Goal: Navigation & Orientation: Find specific page/section

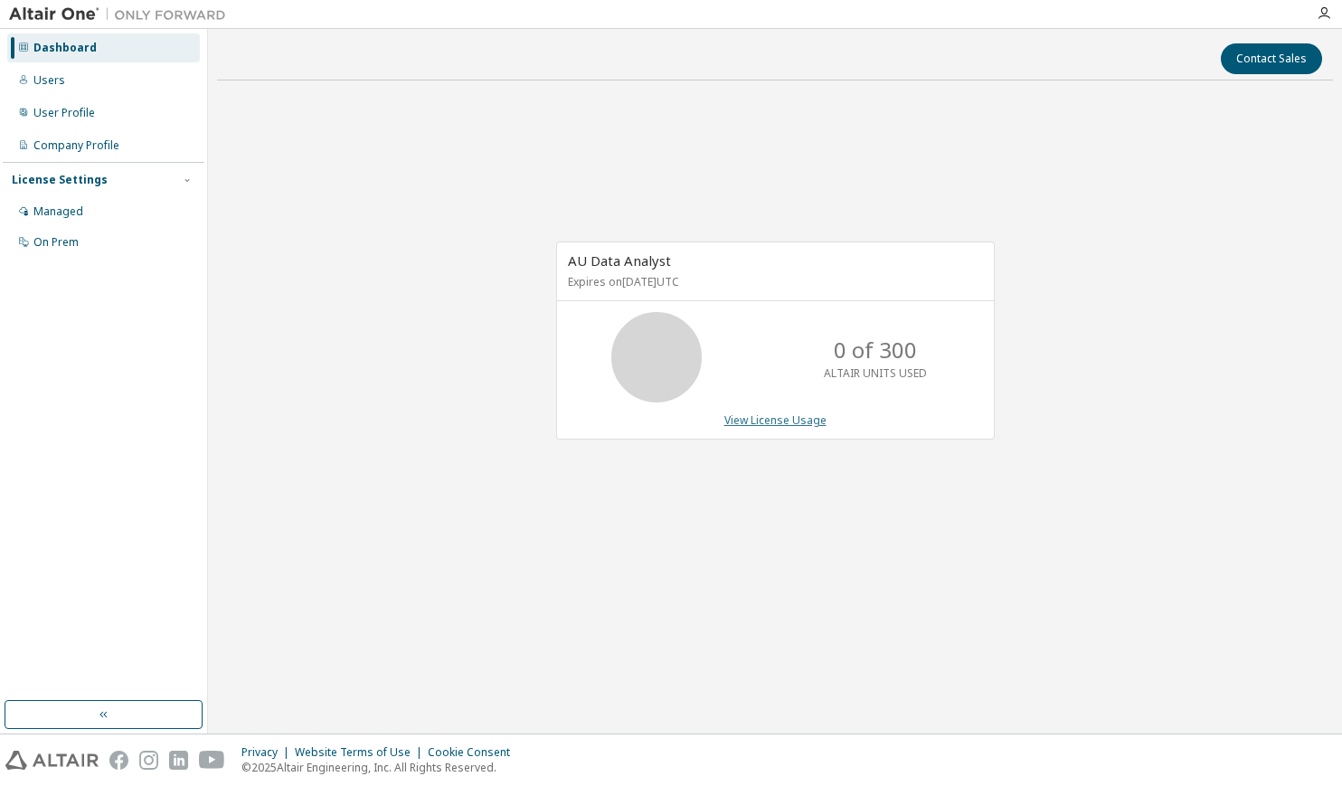
click at [758, 426] on link "View License Usage" at bounding box center [776, 419] width 102 height 15
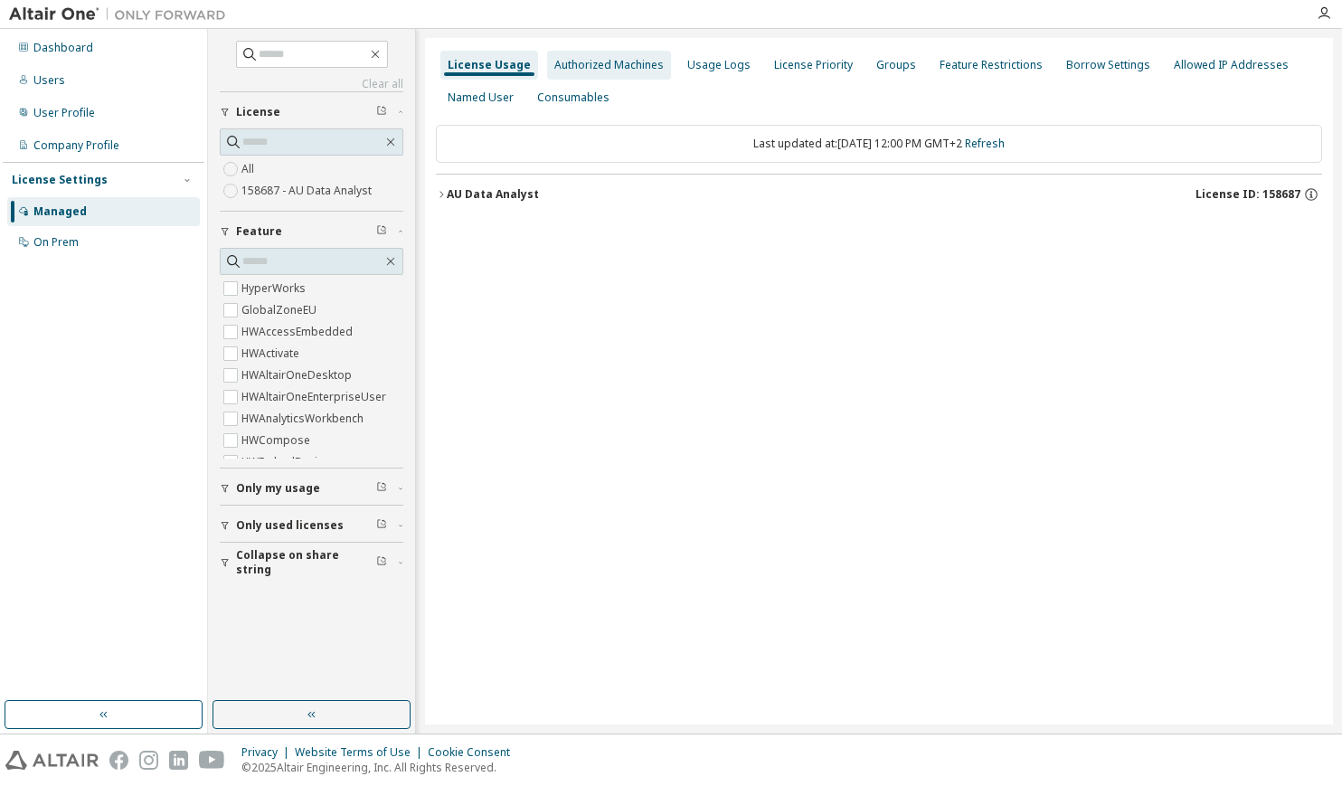
click at [589, 63] on div "Authorized Machines" at bounding box center [608, 65] width 109 height 14
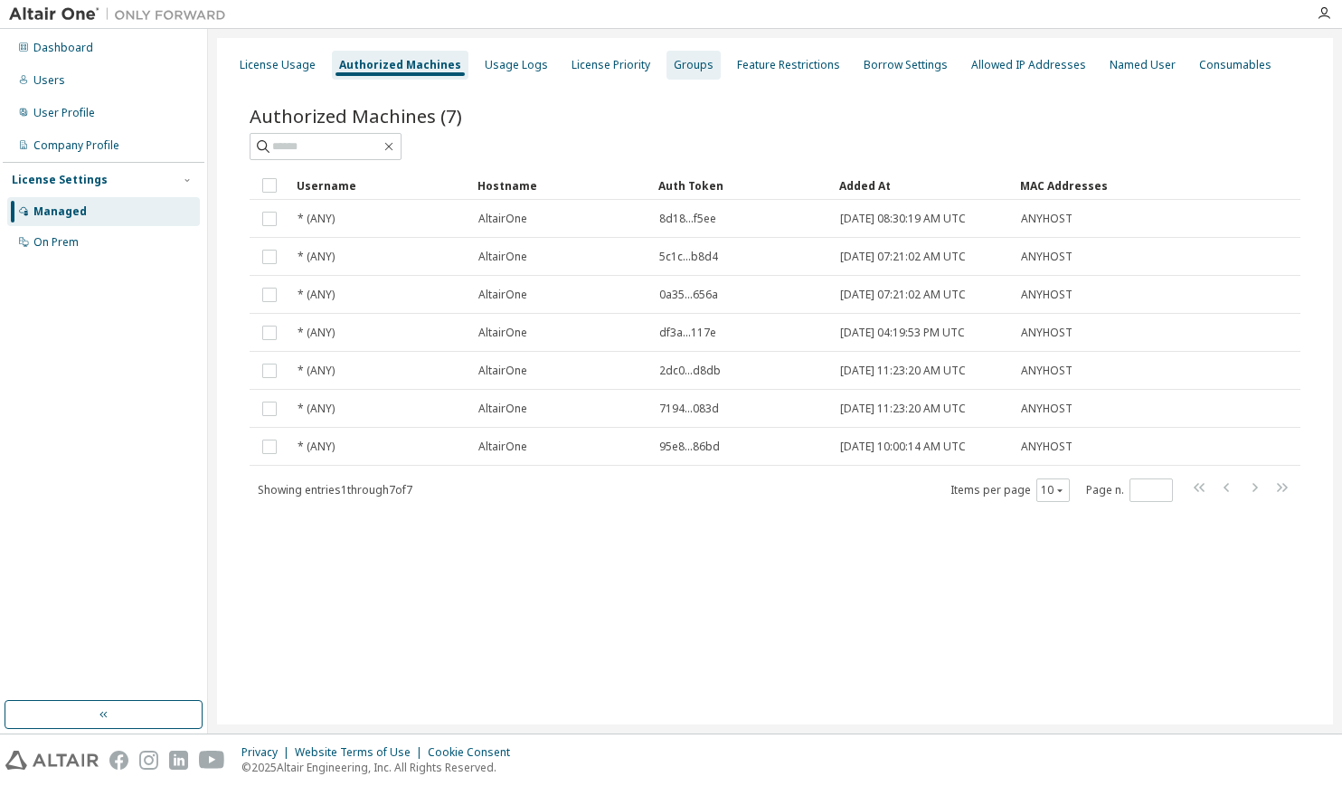
click at [687, 61] on div "Groups" at bounding box center [694, 65] width 40 height 14
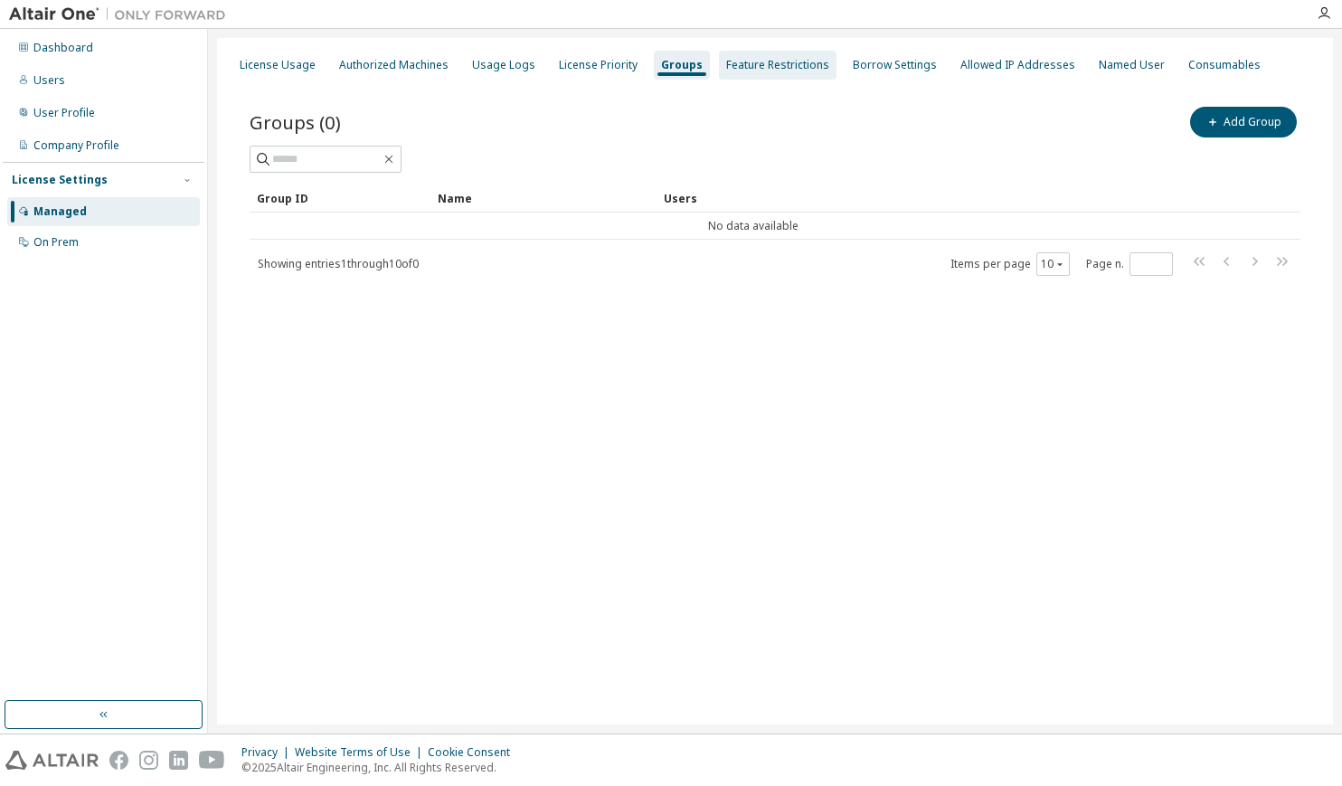
click at [765, 62] on div "Feature Restrictions" at bounding box center [777, 65] width 103 height 14
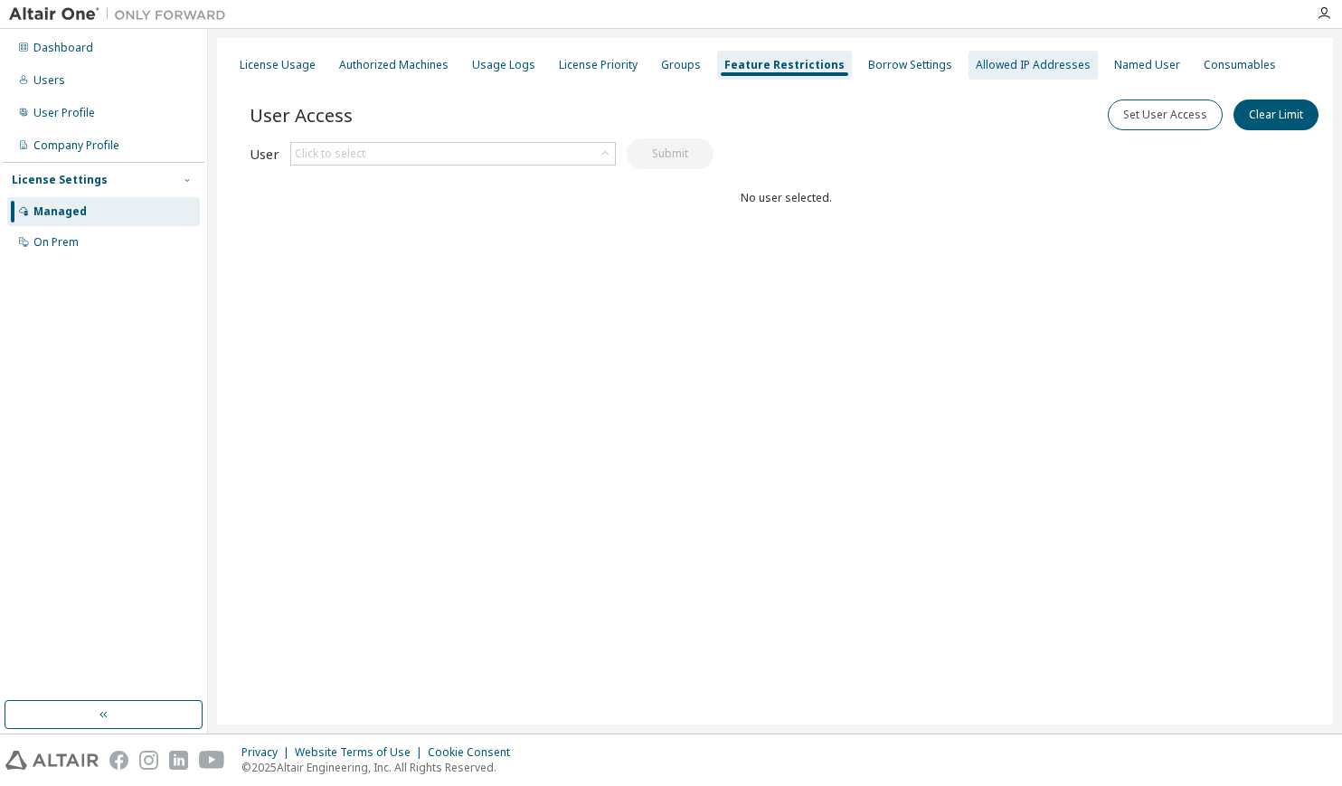
click at [1007, 62] on div "Allowed IP Addresses" at bounding box center [1033, 65] width 115 height 14
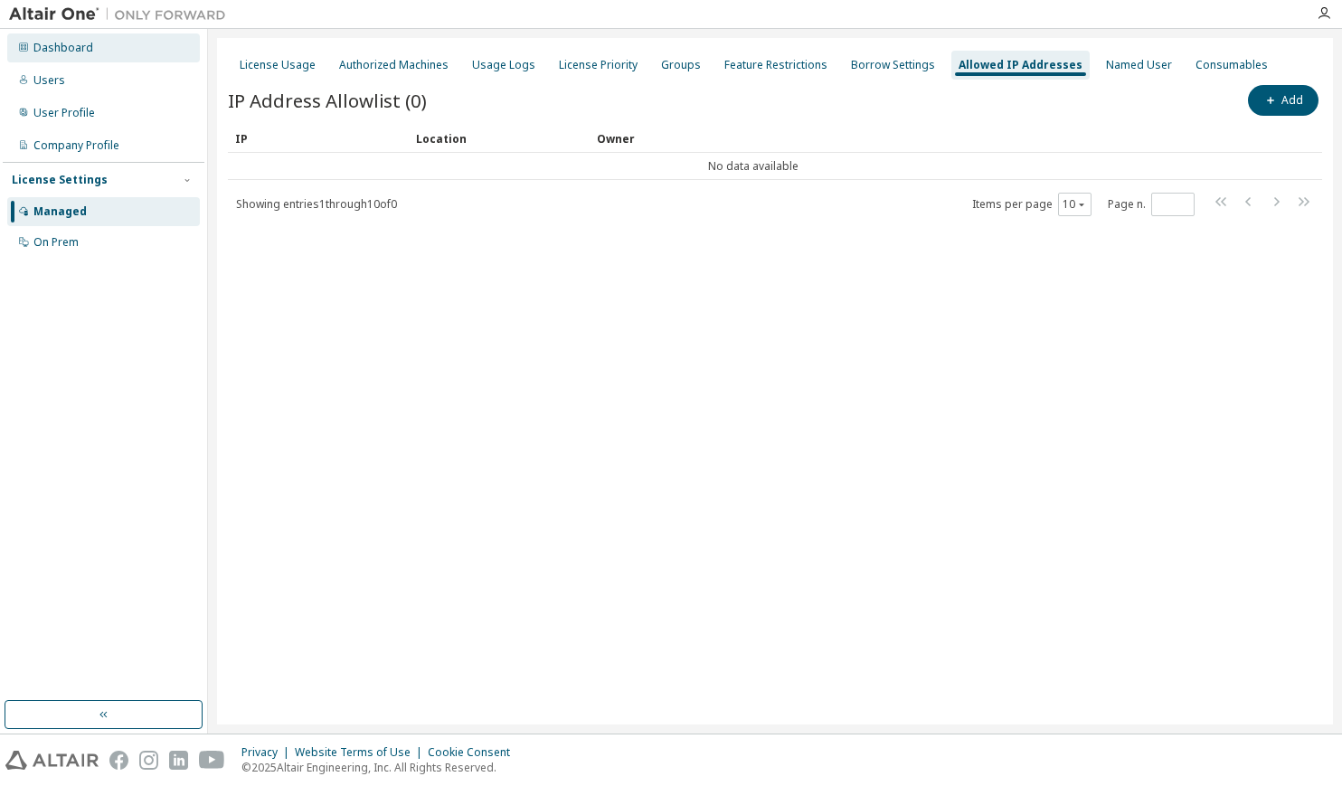
click at [54, 49] on div "Dashboard" at bounding box center [63, 48] width 60 height 14
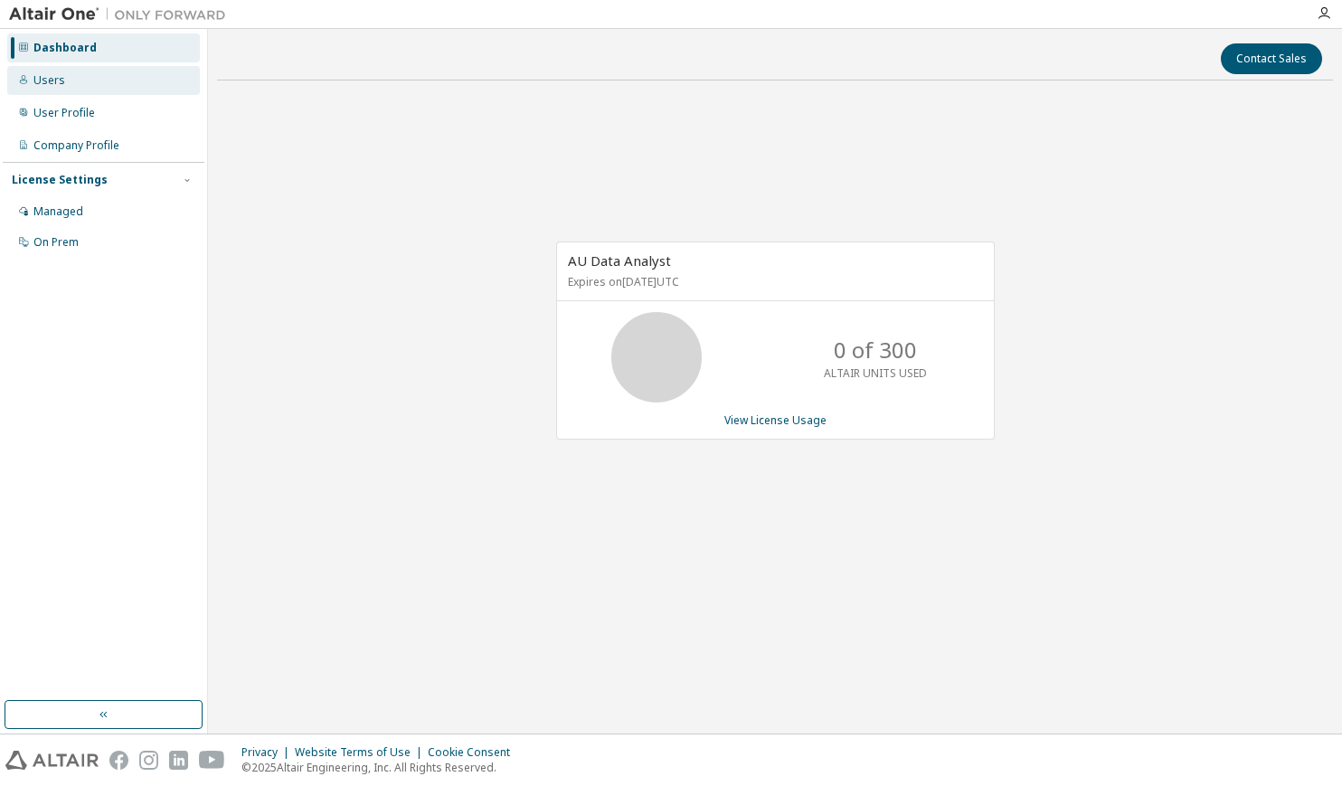
click at [35, 89] on div "Users" at bounding box center [103, 80] width 193 height 29
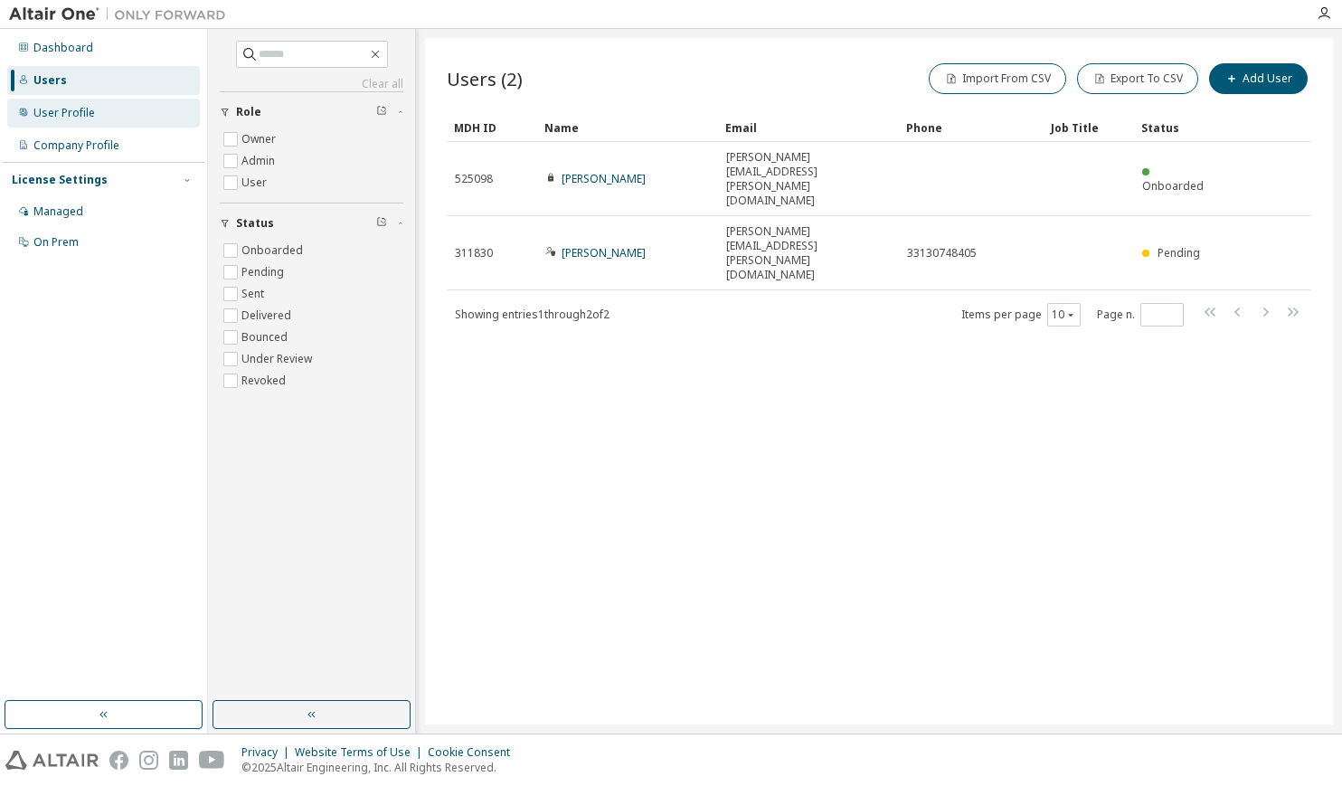
click at [54, 108] on div "User Profile" at bounding box center [64, 113] width 62 height 14
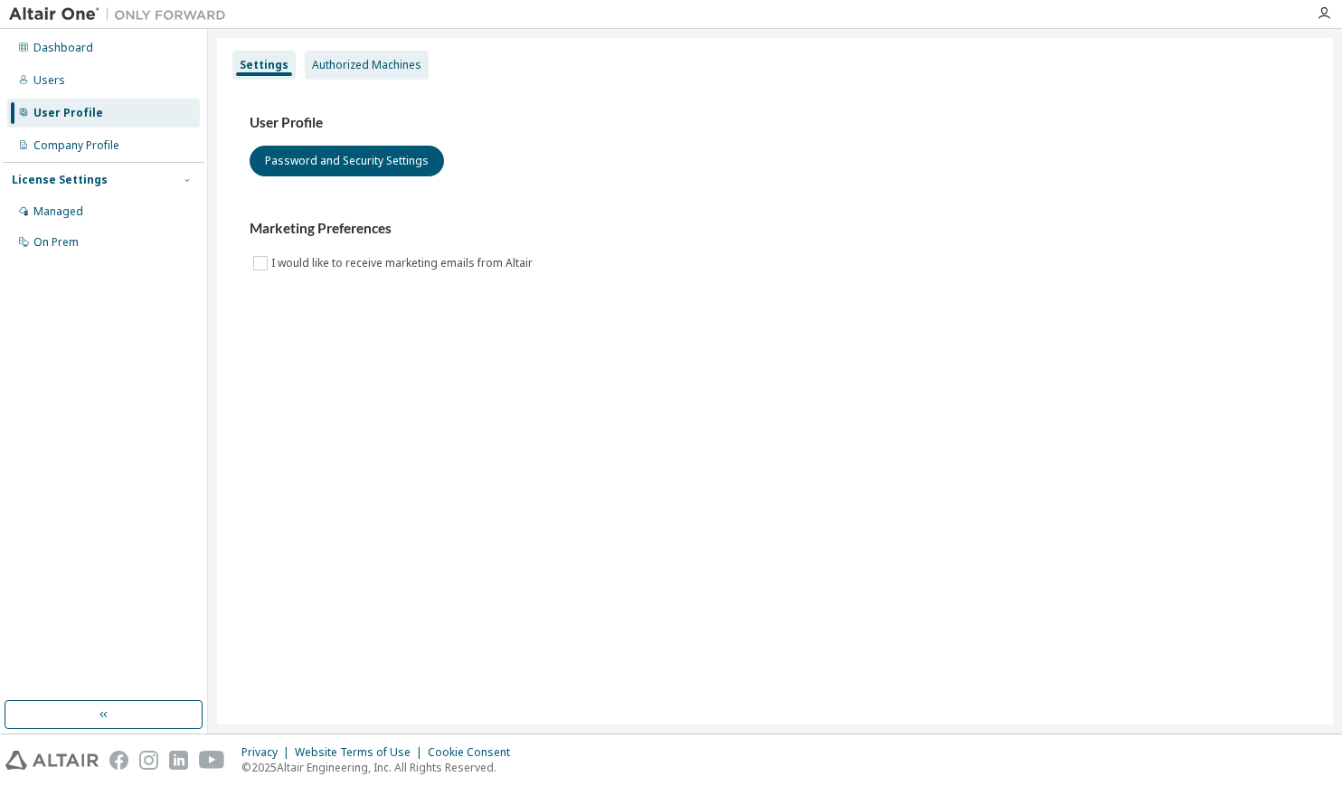
click at [375, 62] on div "Authorized Machines" at bounding box center [366, 65] width 109 height 14
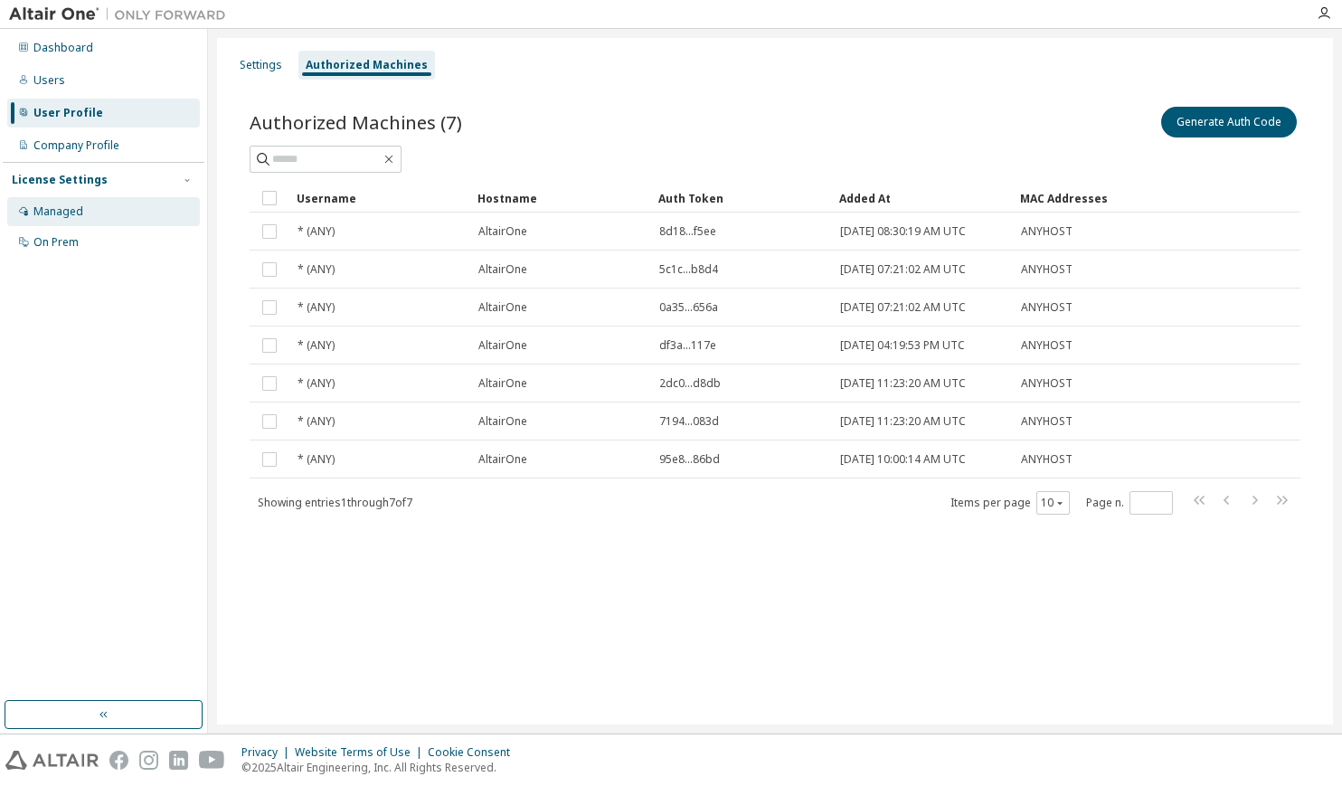
click at [39, 214] on div "Managed" at bounding box center [58, 211] width 50 height 14
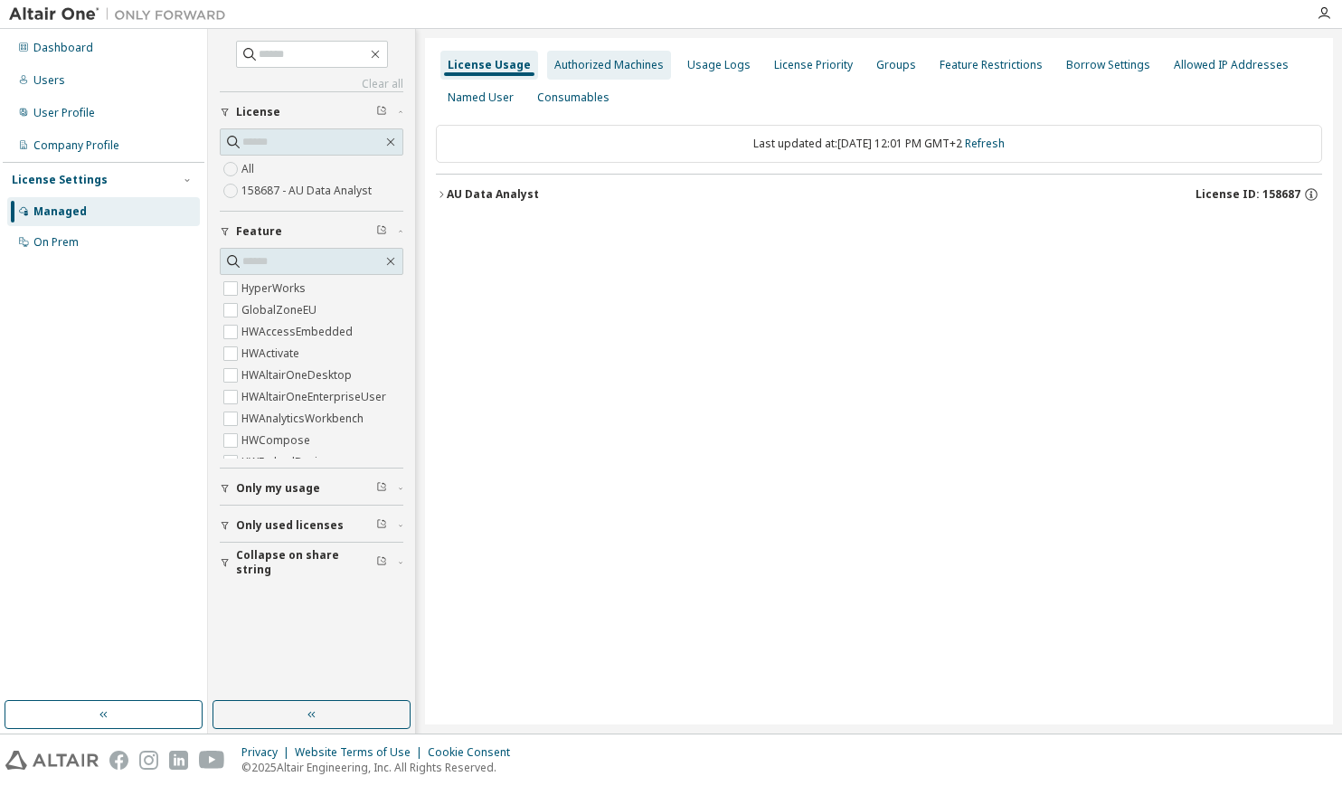
click at [579, 63] on div "Authorized Machines" at bounding box center [608, 65] width 109 height 14
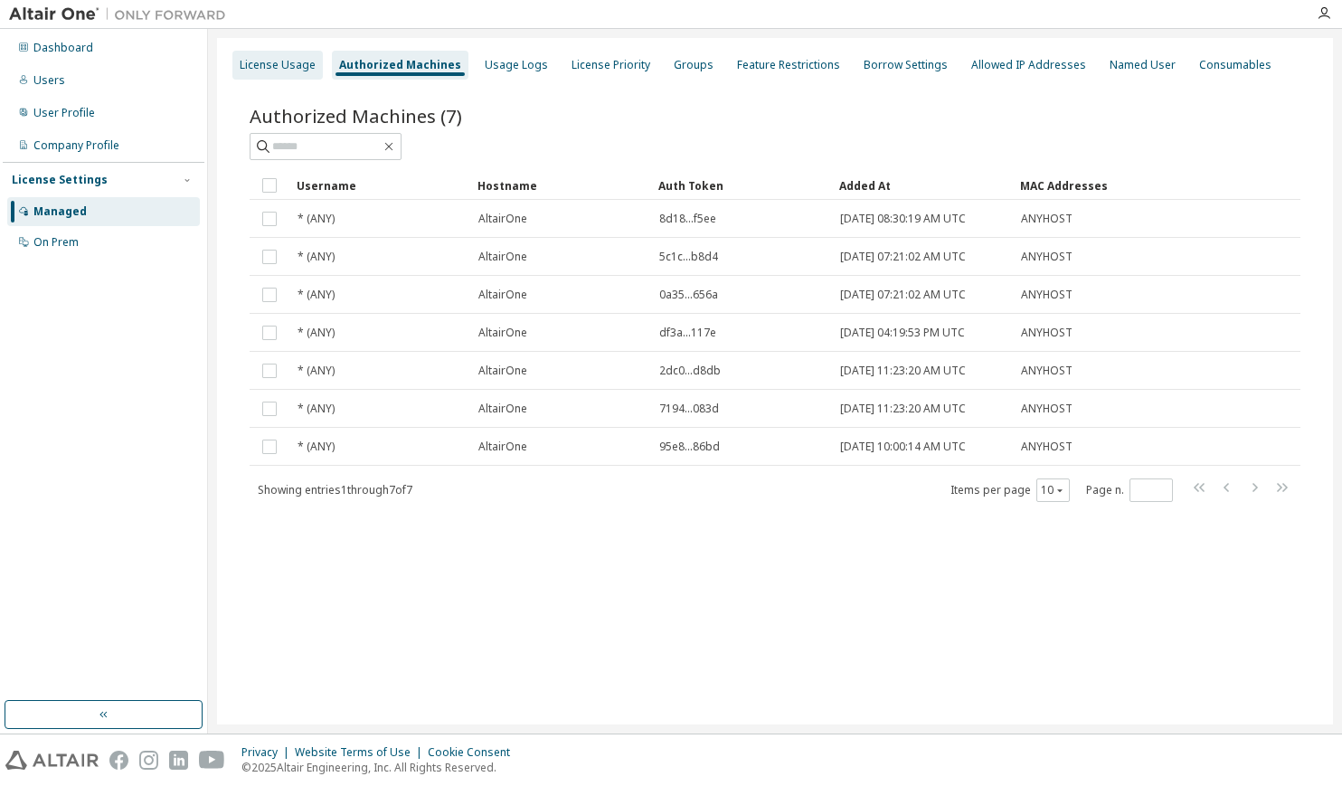
click at [289, 70] on div "License Usage" at bounding box center [278, 65] width 76 height 14
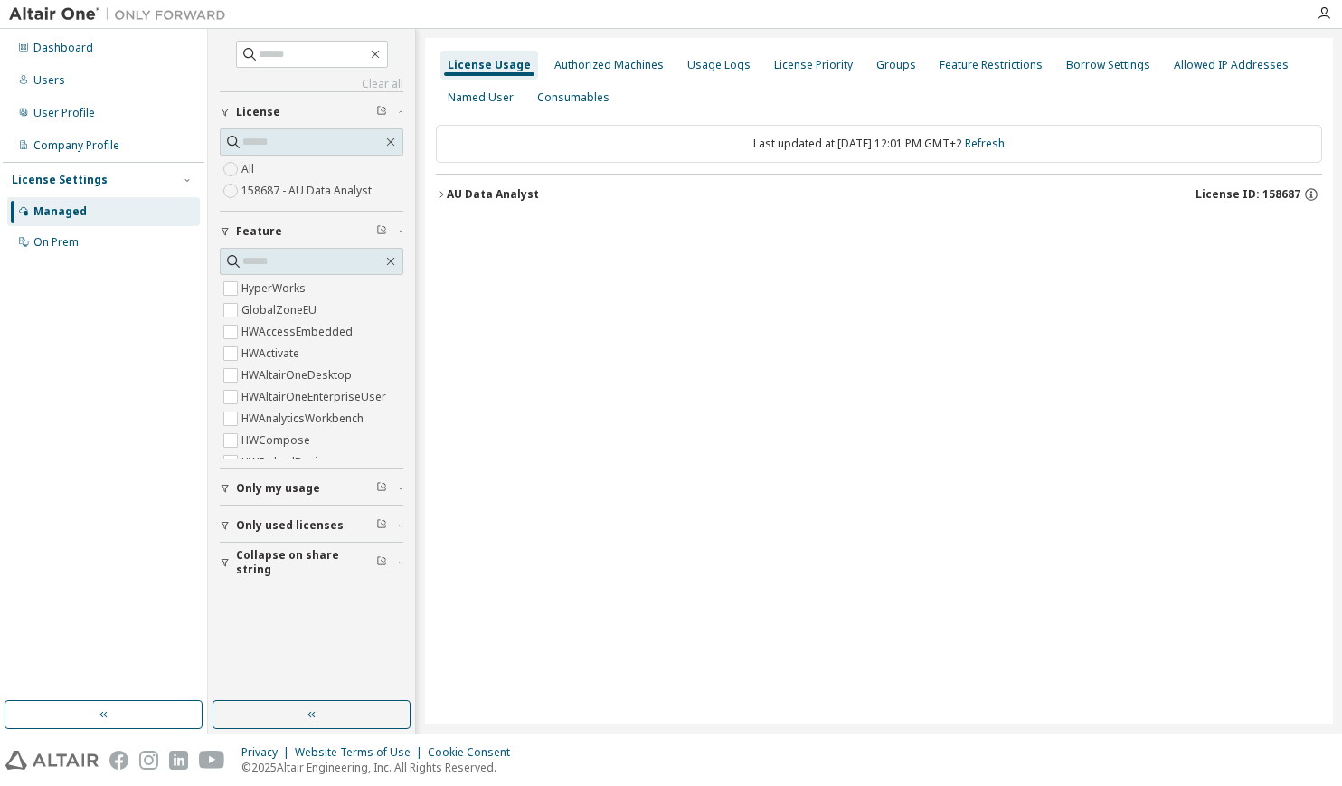
click at [301, 526] on span "Only used licenses" at bounding box center [290, 525] width 108 height 14
click at [59, 247] on div "On Prem" at bounding box center [55, 242] width 45 height 14
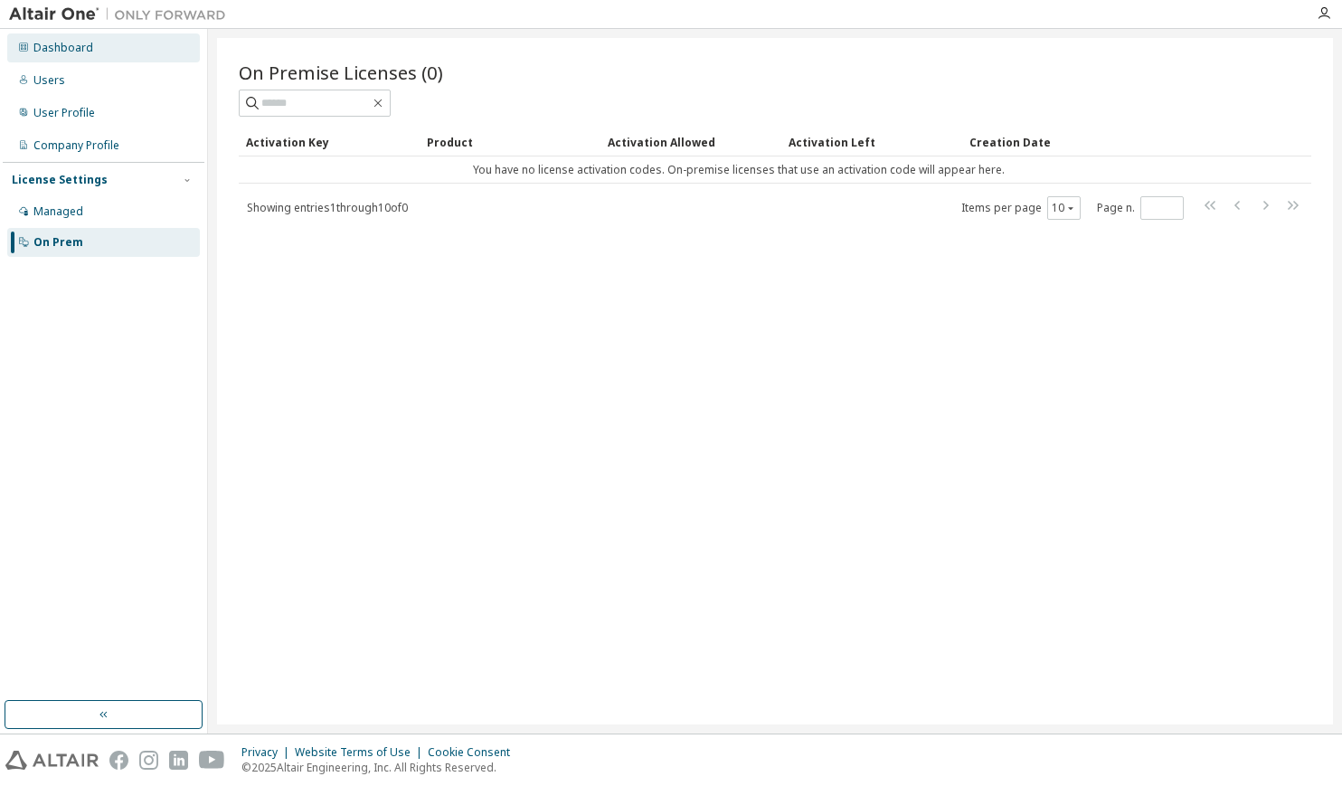
click at [62, 42] on div "Dashboard" at bounding box center [63, 48] width 60 height 14
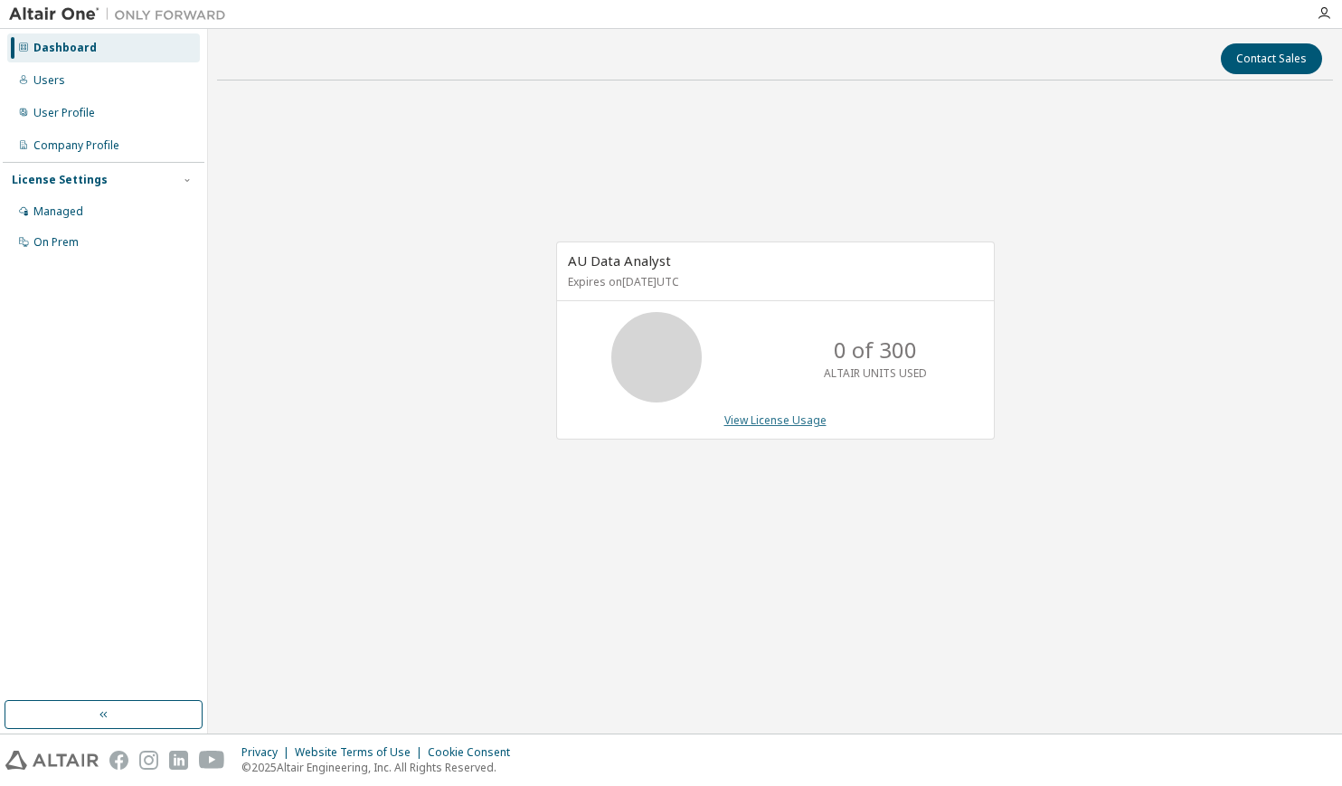
click at [767, 420] on link "View License Usage" at bounding box center [776, 419] width 102 height 15
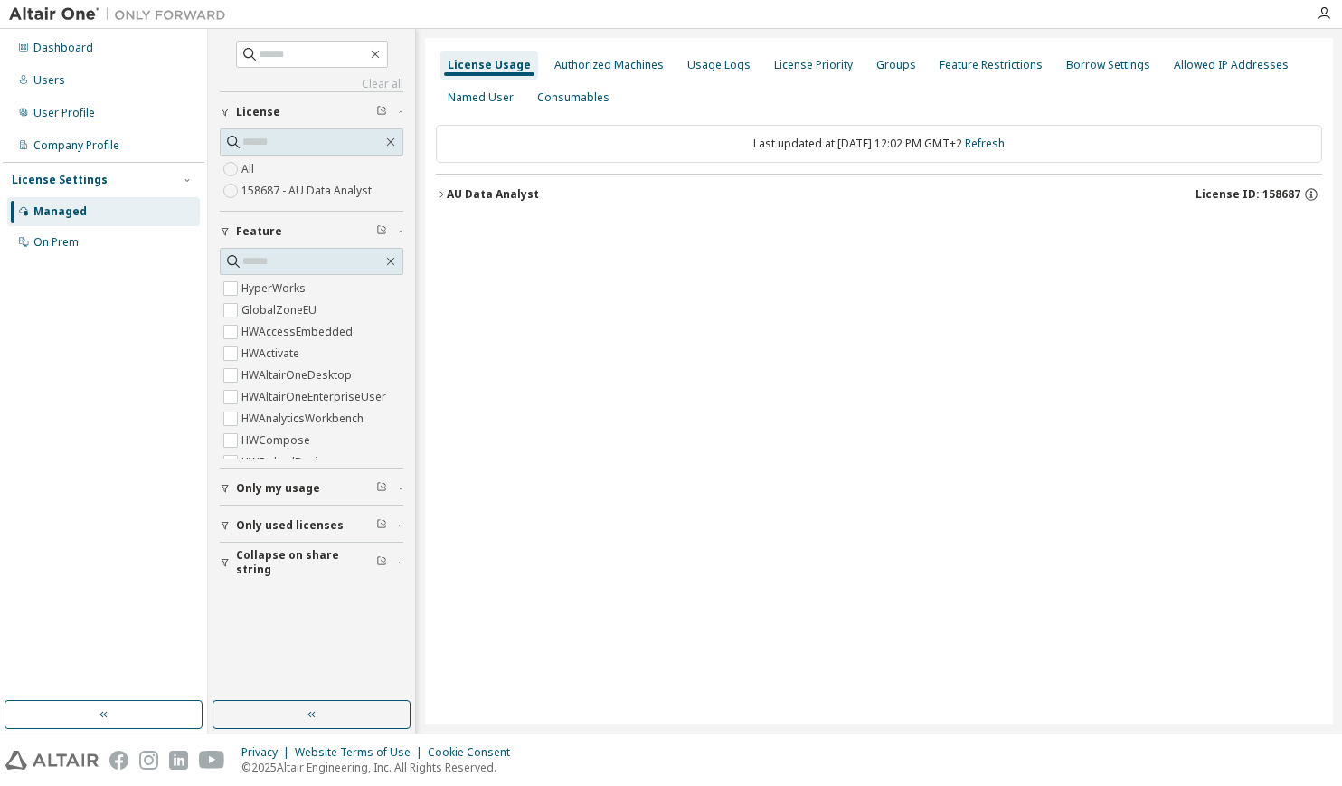
click at [443, 193] on icon "button" at bounding box center [442, 194] width 4 height 6
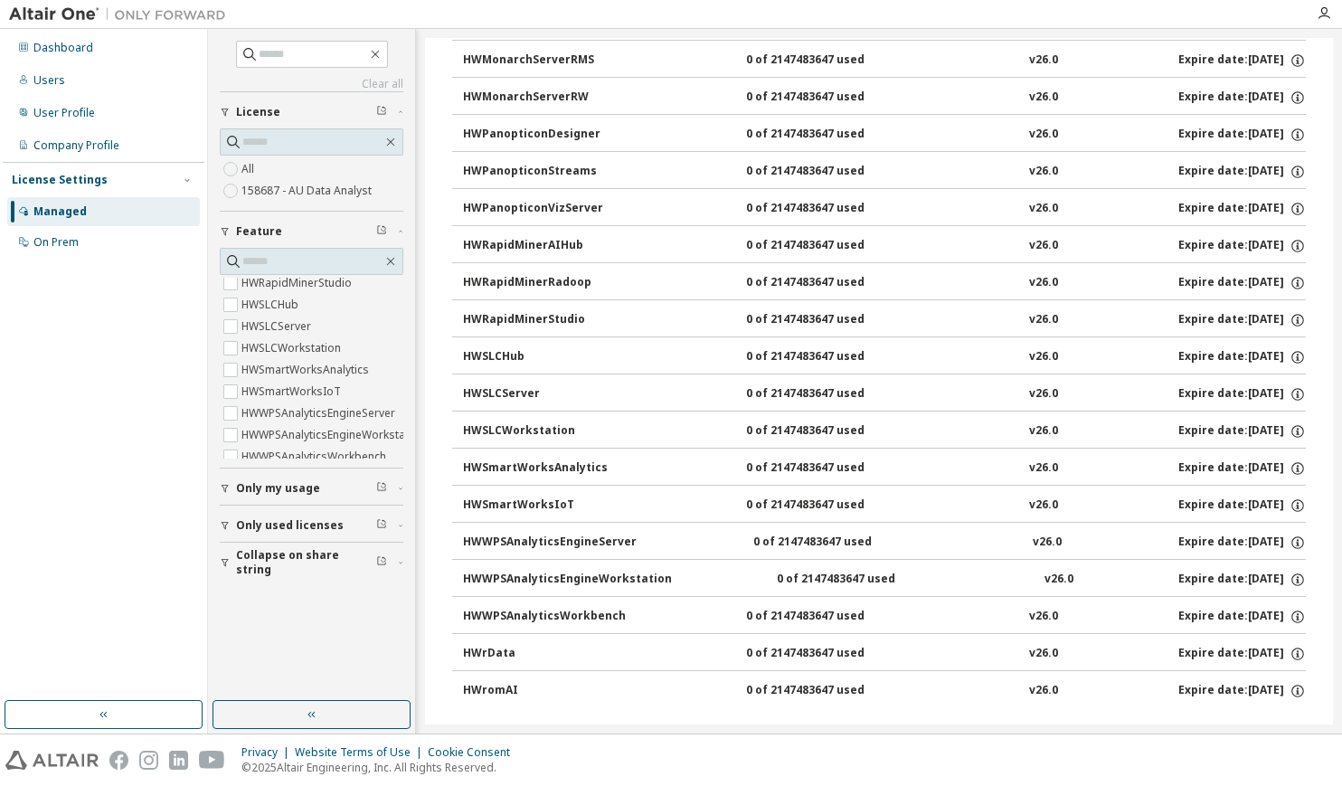
scroll to position [805, 0]
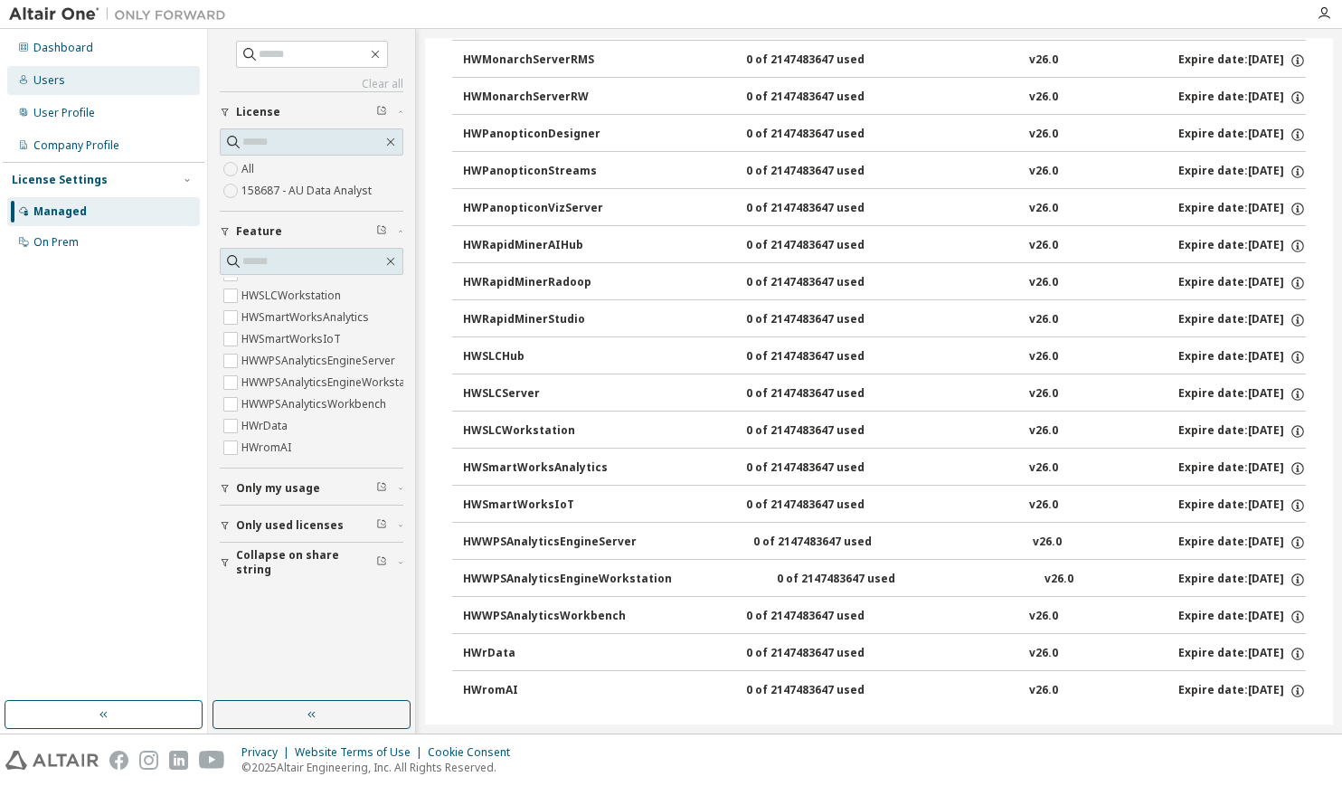
click at [45, 83] on div "Users" at bounding box center [49, 80] width 32 height 14
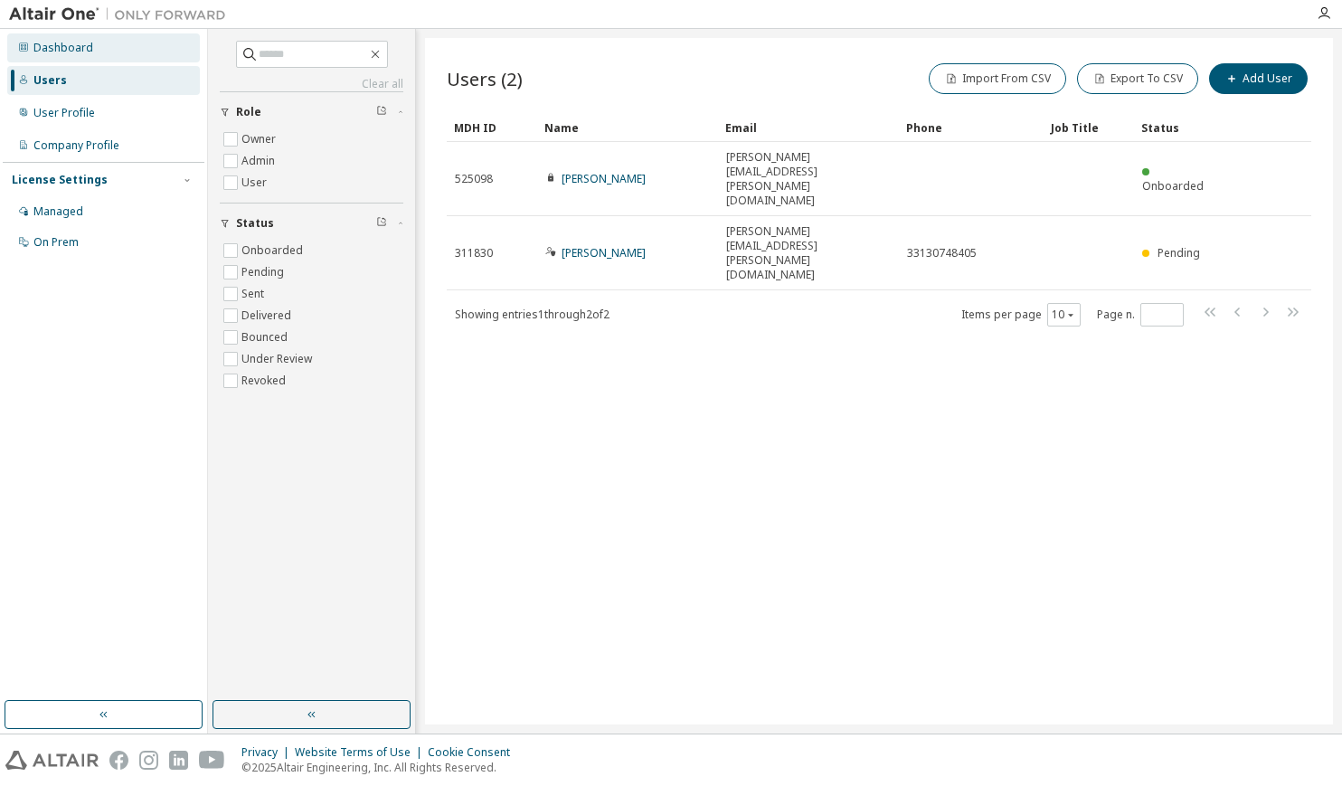
click at [53, 43] on div "Dashboard" at bounding box center [63, 48] width 60 height 14
